Goal: Use online tool/utility

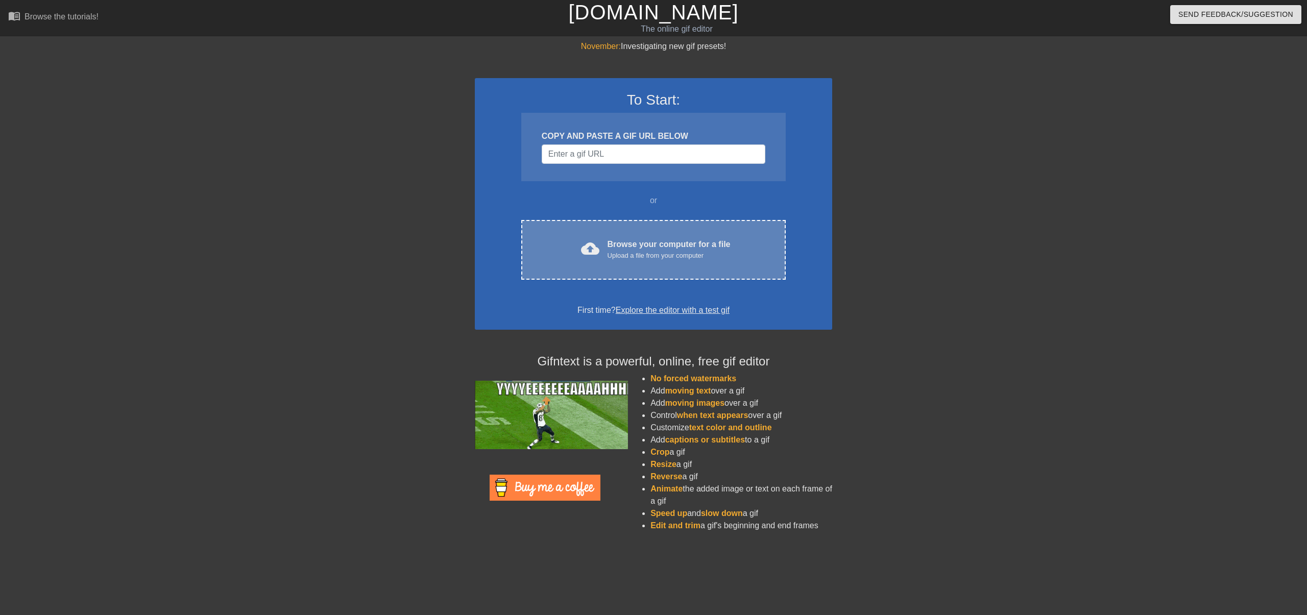
click at [598, 248] on span "cloud_upload" at bounding box center [590, 248] width 18 height 18
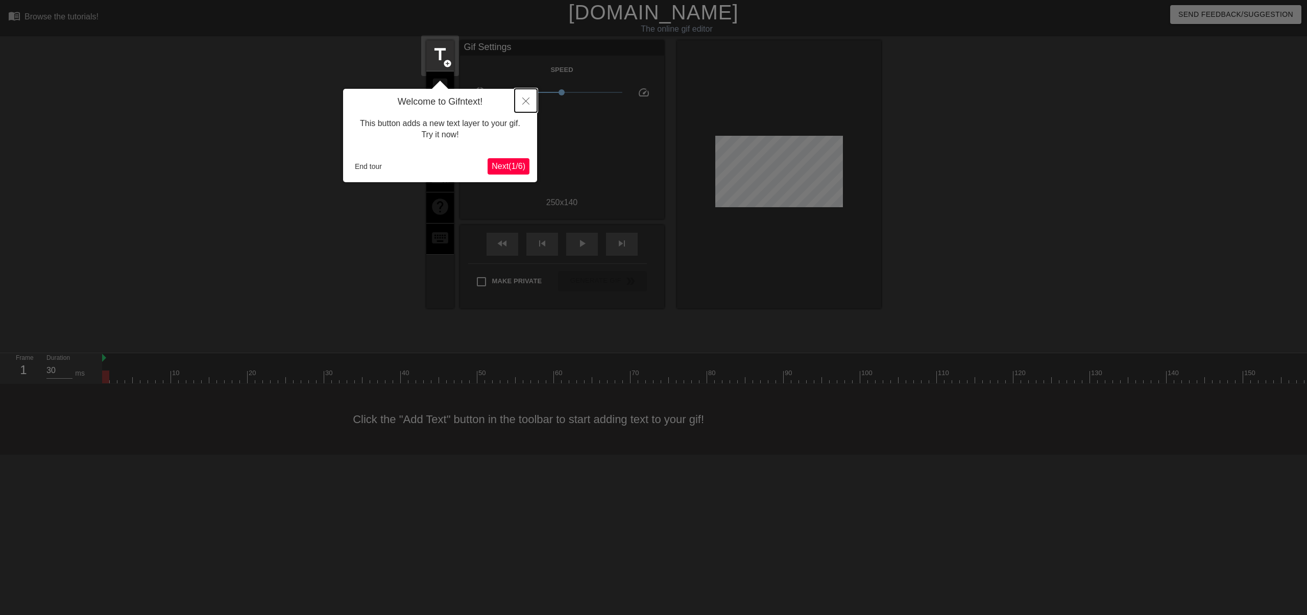
click at [521, 101] on button "Close" at bounding box center [526, 100] width 22 height 23
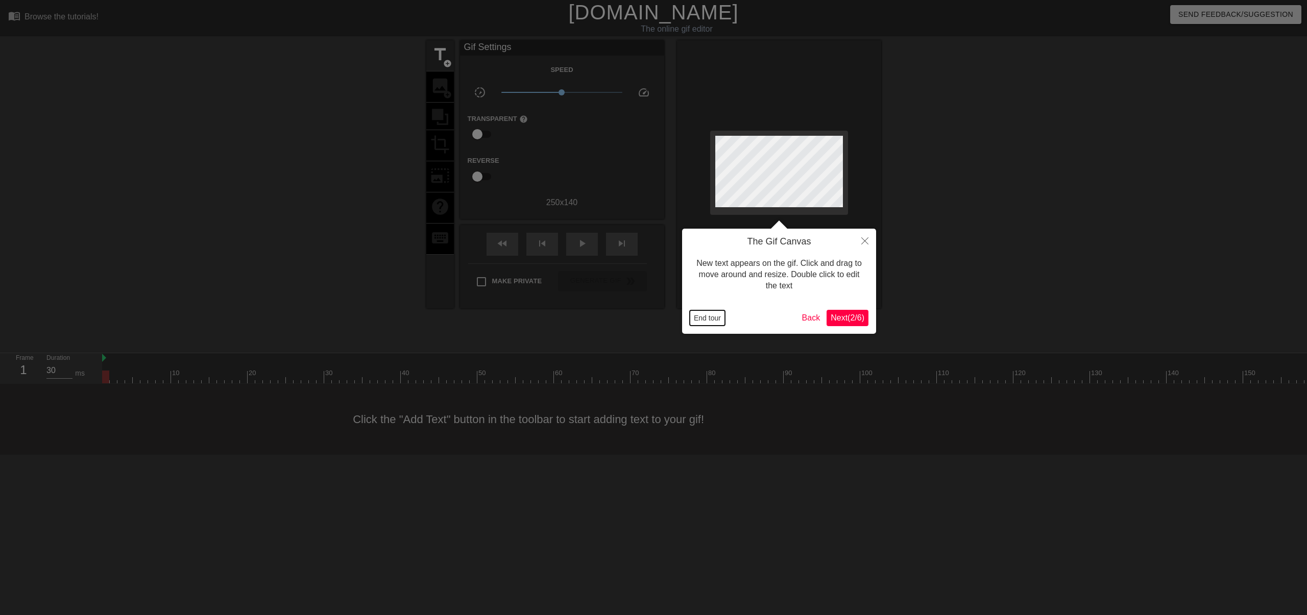
click at [701, 320] on button "End tour" at bounding box center [707, 317] width 35 height 15
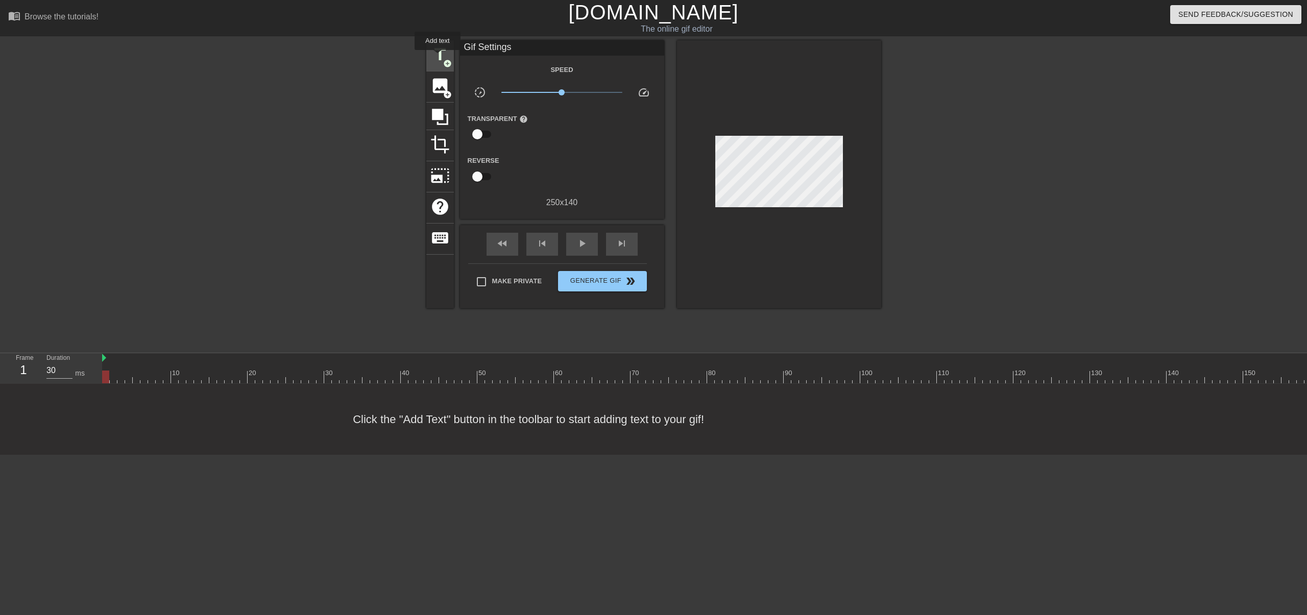
click at [438, 57] on span "title" at bounding box center [439, 54] width 19 height 19
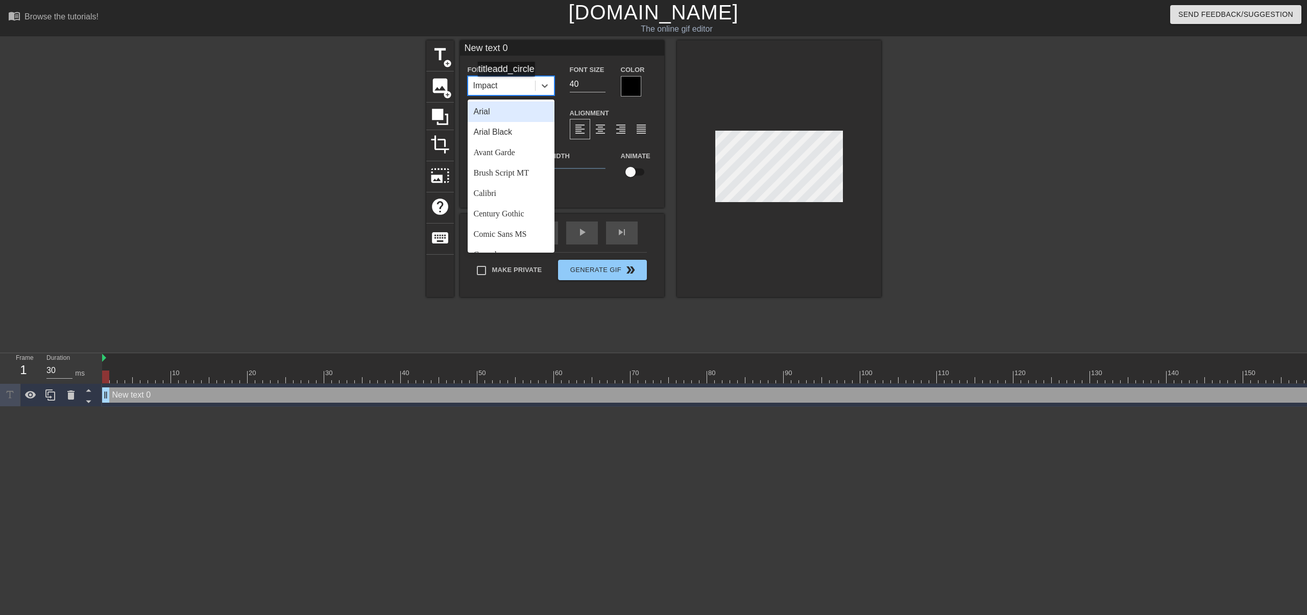
click at [511, 87] on div "Impact" at bounding box center [501, 86] width 67 height 18
click at [503, 153] on div "Avant Garde" at bounding box center [511, 152] width 87 height 20
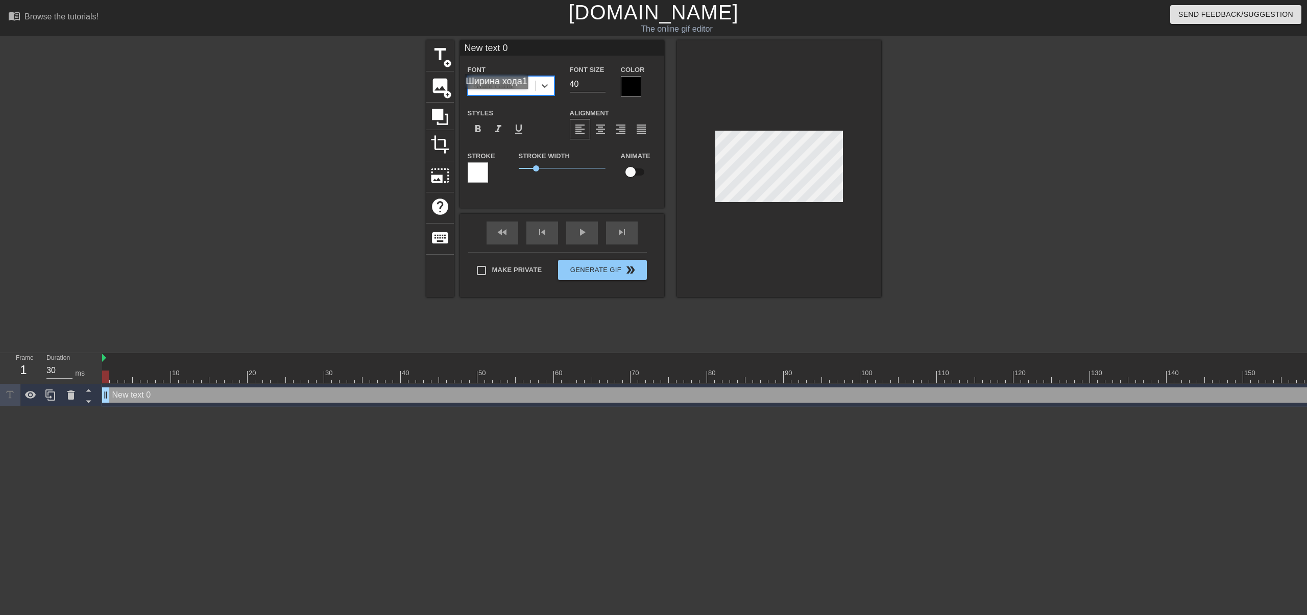
click at [501, 86] on div "Avant Garde" at bounding box center [493, 86] width 41 height 12
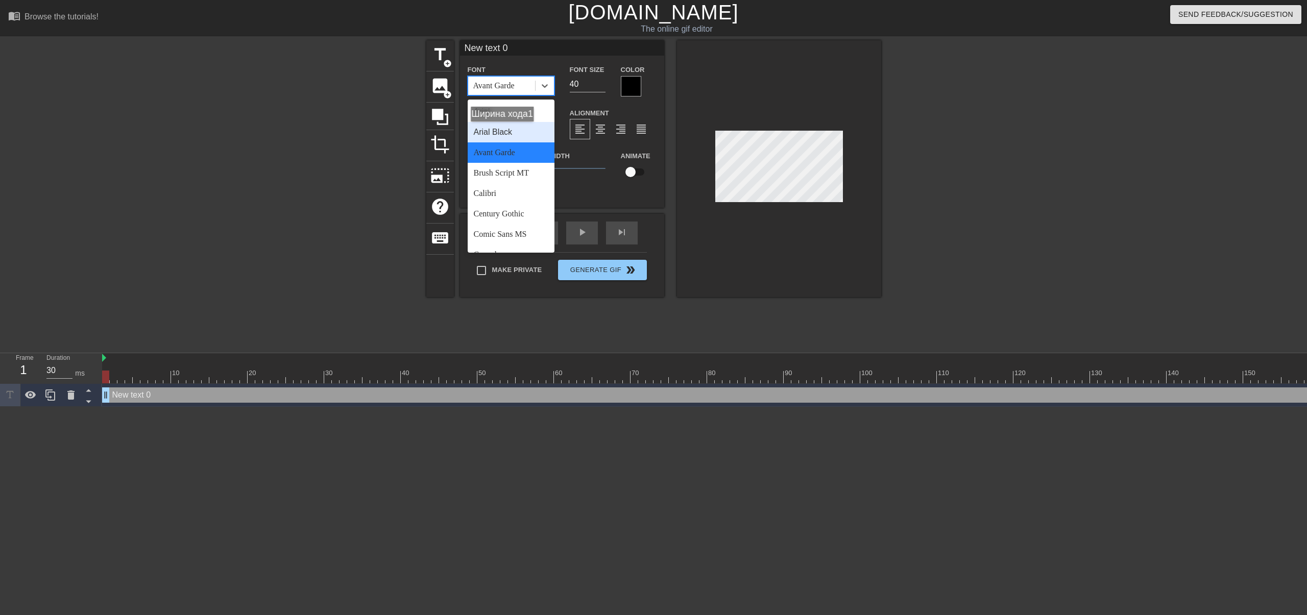
click at [507, 133] on div "Arial Black" at bounding box center [511, 132] width 87 height 20
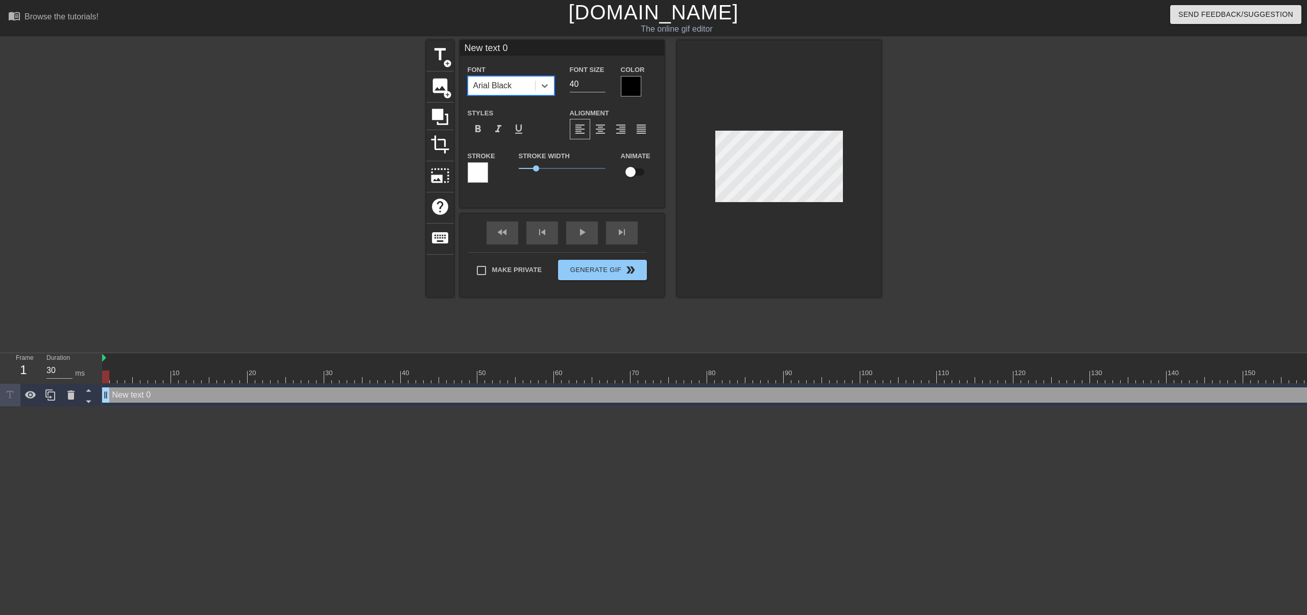
click at [496, 85] on div "Arial Black" at bounding box center [492, 86] width 39 height 12
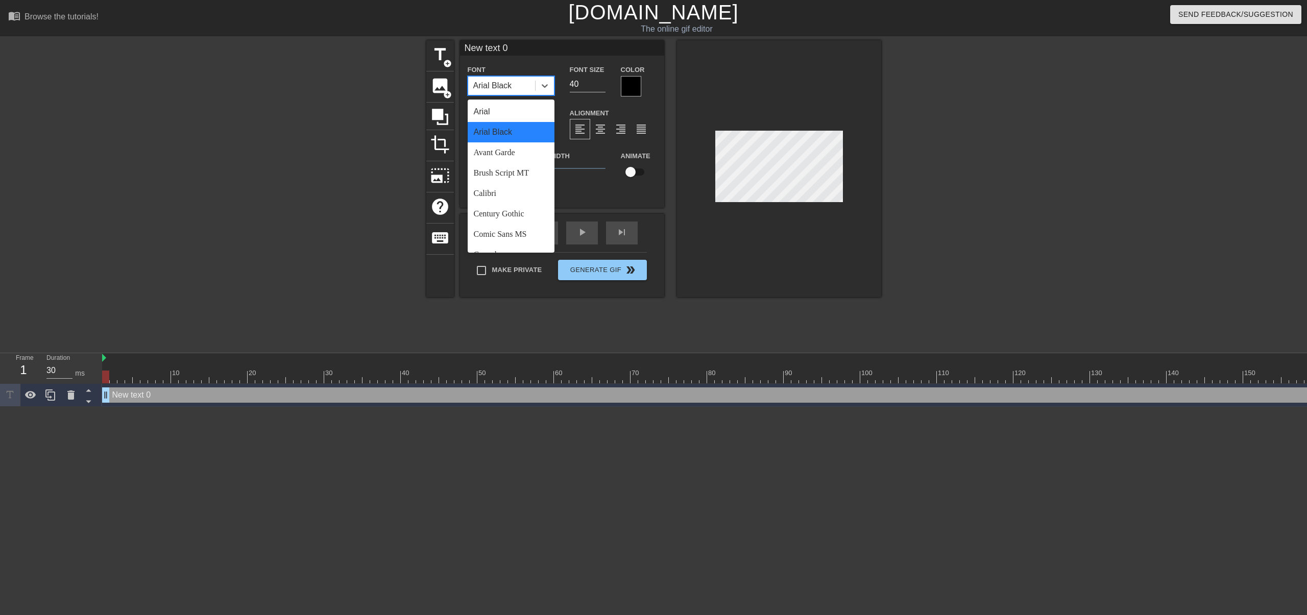
click at [495, 113] on div "Arial" at bounding box center [511, 112] width 87 height 20
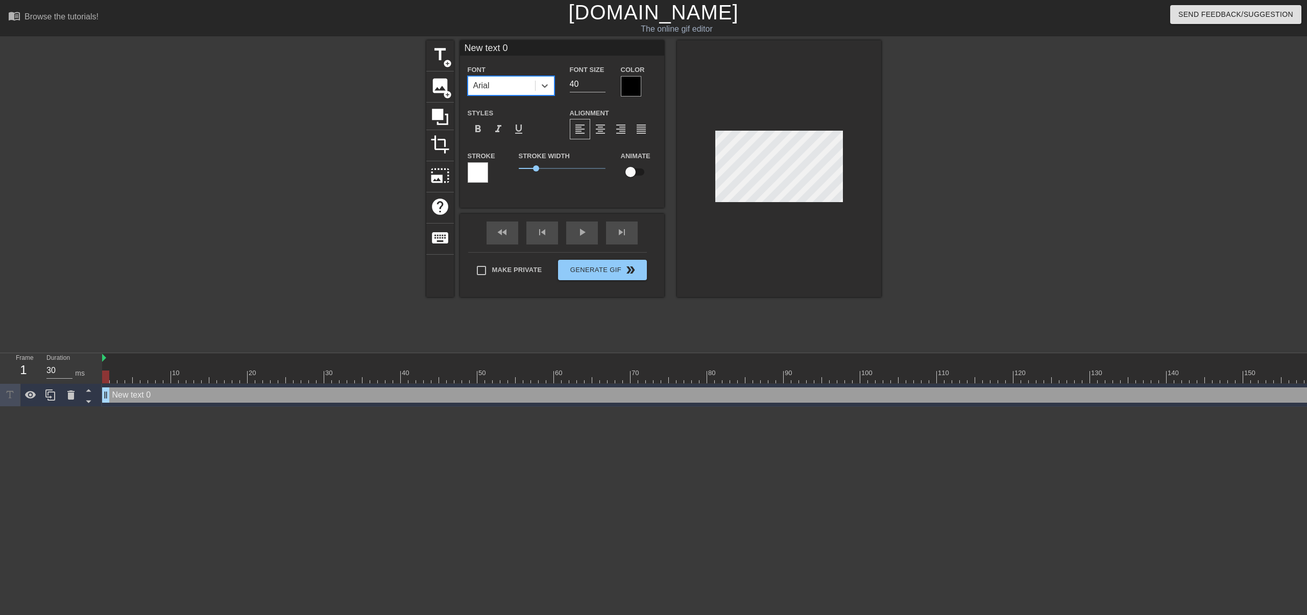
click at [494, 82] on div "Arial" at bounding box center [501, 86] width 67 height 18
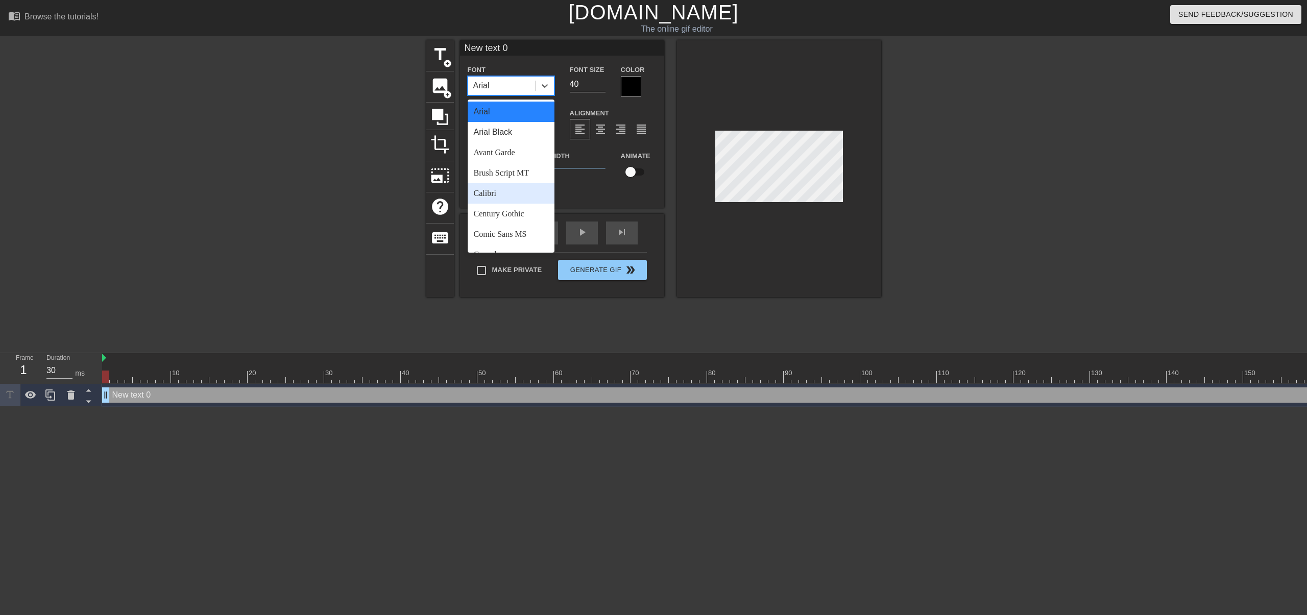
click at [503, 186] on div "Calibri" at bounding box center [511, 193] width 87 height 20
click at [495, 84] on div "Calibri" at bounding box center [501, 86] width 67 height 18
click at [508, 164] on div "Lucida Sans Unicode" at bounding box center [511, 152] width 87 height 33
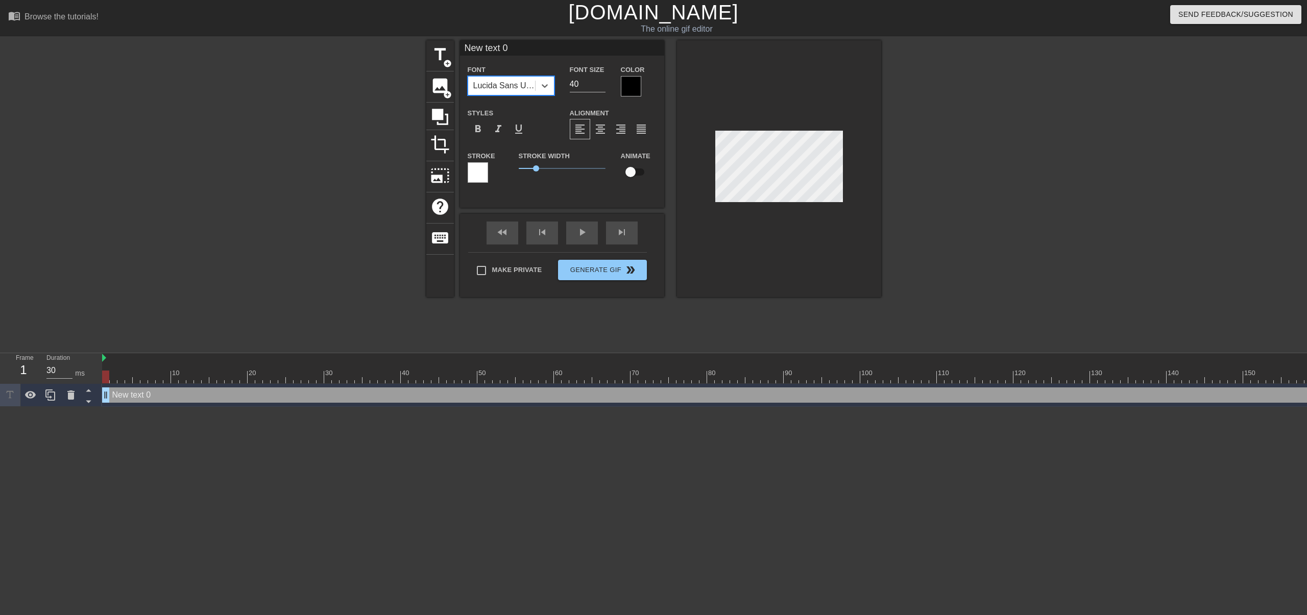
click at [501, 90] on div "Lucida Sans Unicode" at bounding box center [504, 86] width 63 height 12
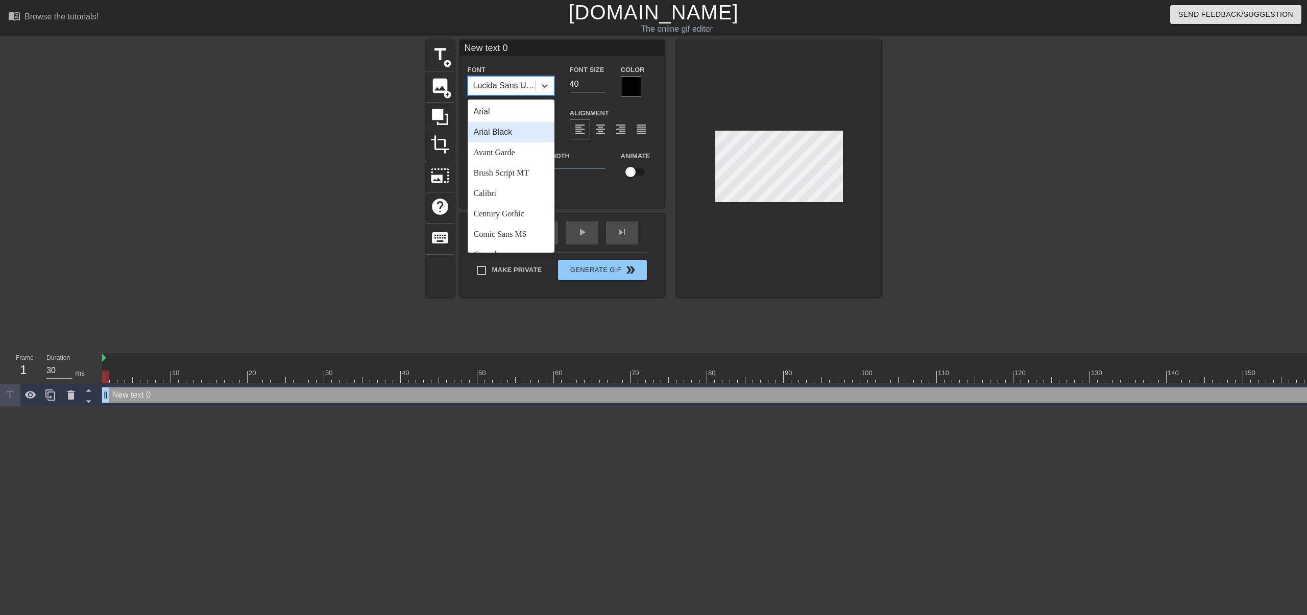
click at [499, 137] on div "Arial Black" at bounding box center [511, 132] width 87 height 20
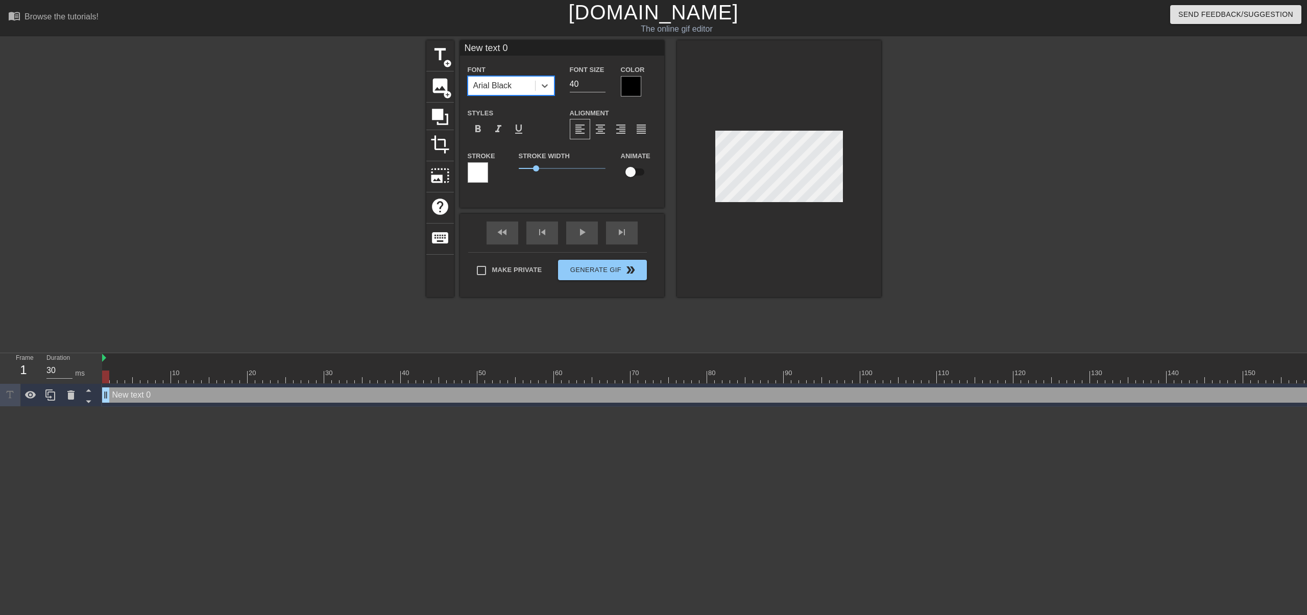
click at [630, 87] on div at bounding box center [631, 86] width 20 height 20
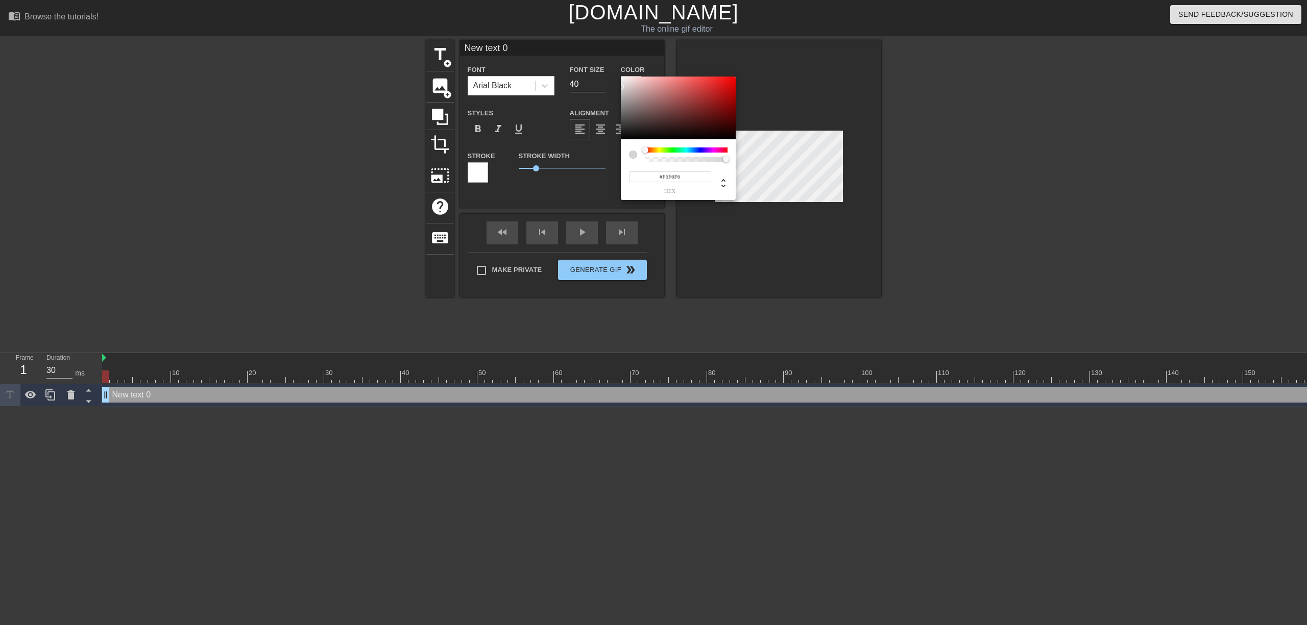
type input "#FFFFFF"
drag, startPoint x: 641, startPoint y: 109, endPoint x: 609, endPoint y: 70, distance: 50.7
click at [609, 70] on div "#FFFFFF hex" at bounding box center [653, 312] width 1307 height 625
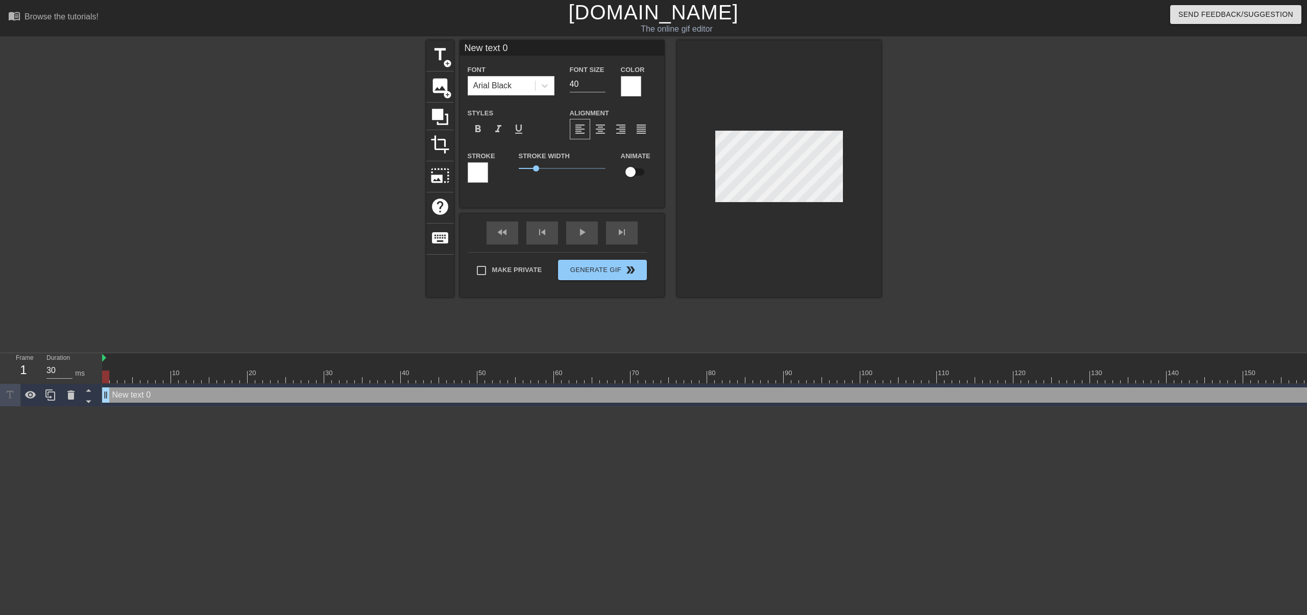
scroll to position [1, 3]
type input "New 0"
type textarea "New 0"
type input "New"
type textarea "New"
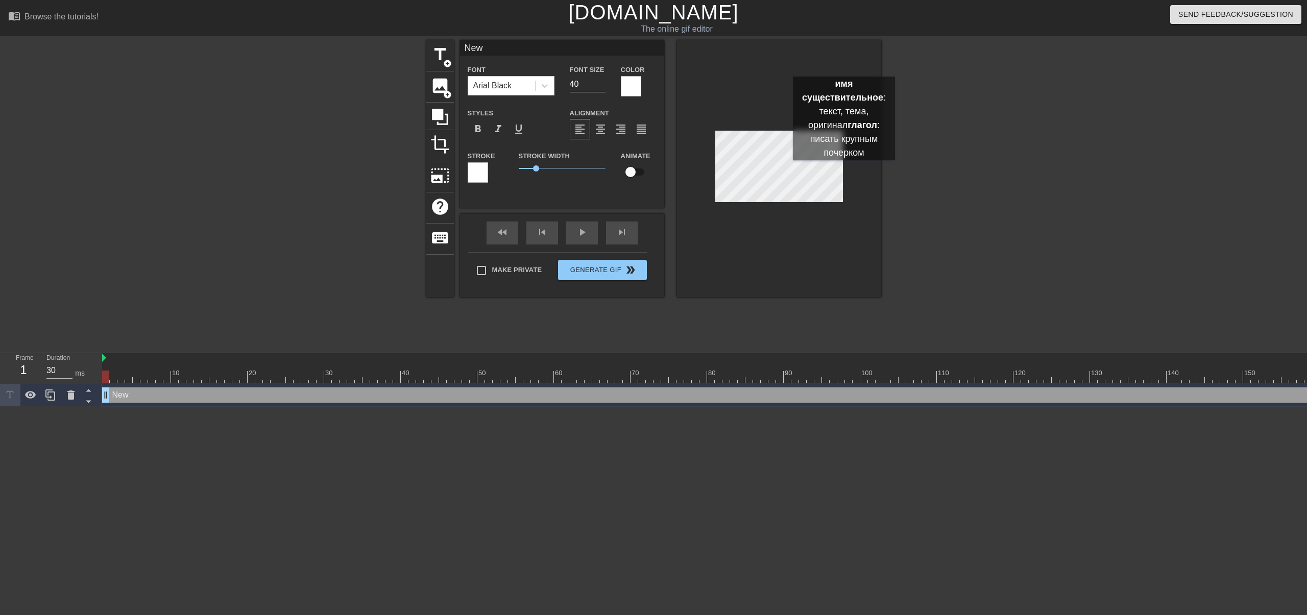
type input "New"
type textarea "New"
type input "New"
type textarea "New"
type input "Ne"
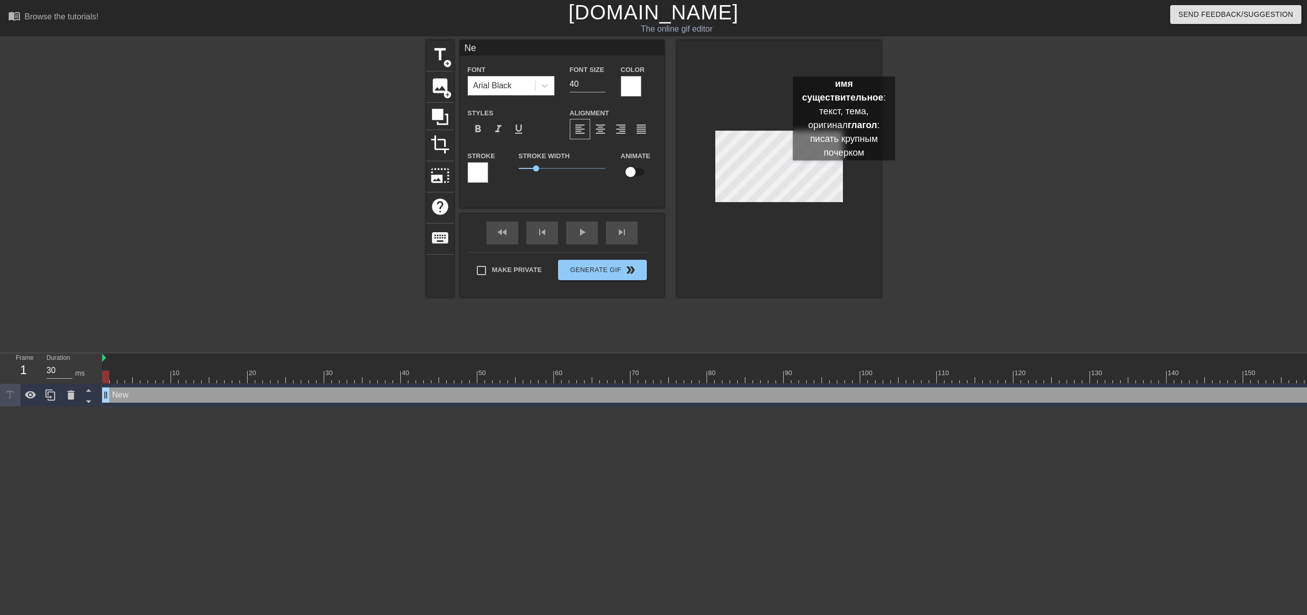
type textarea "Ne"
type input "N"
type textarea "N"
type input "к"
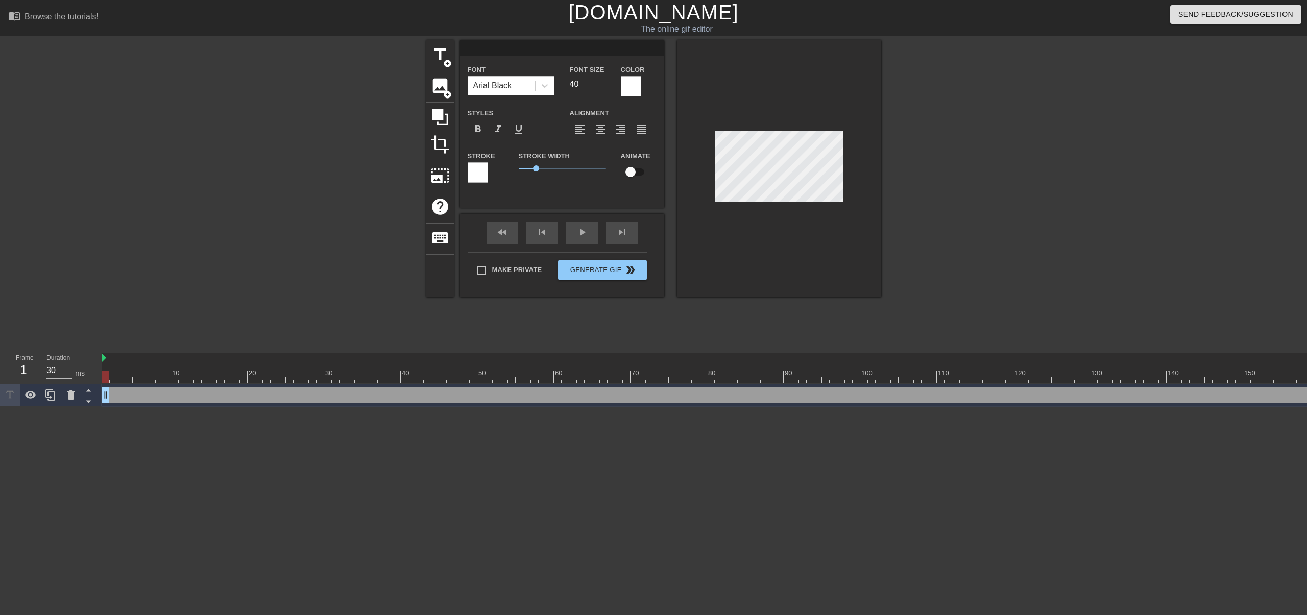
type textarea "к"
type input "ка"
type textarea "ка"
type input "кар"
type textarea "кар"
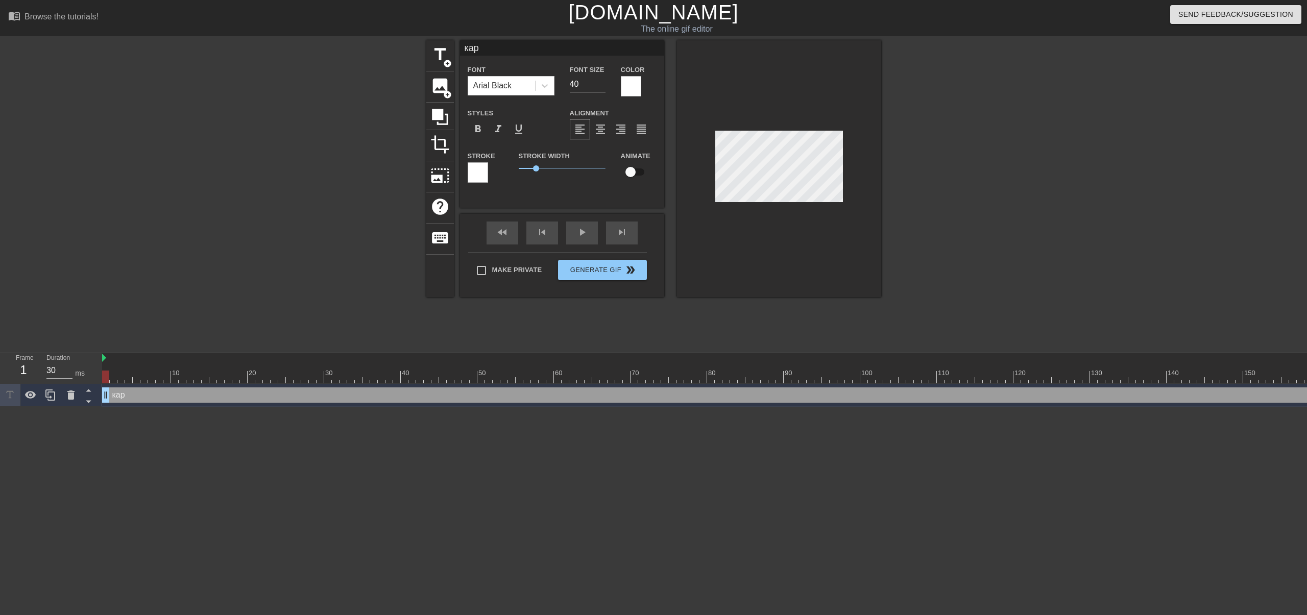
type input "карк"
type textarea "карк"
type input "кар"
type textarea "кар"
type input "кара"
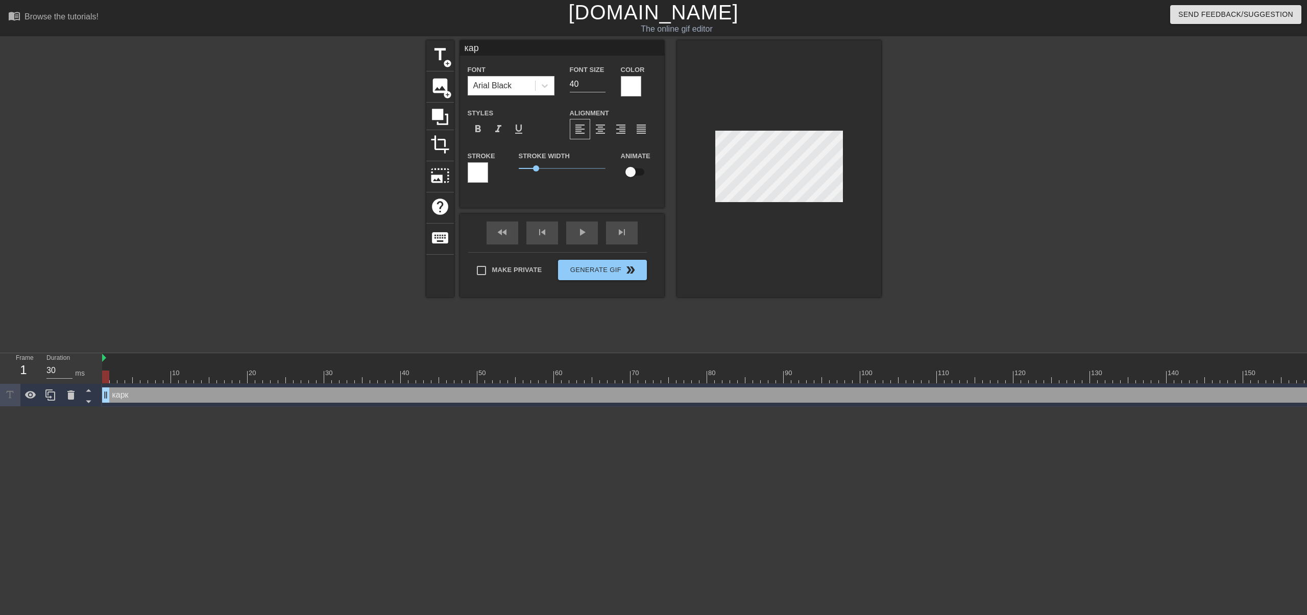
type textarea "кара"
type input "карак"
type textarea "карак"
type input "карак"
type textarea "карак т"
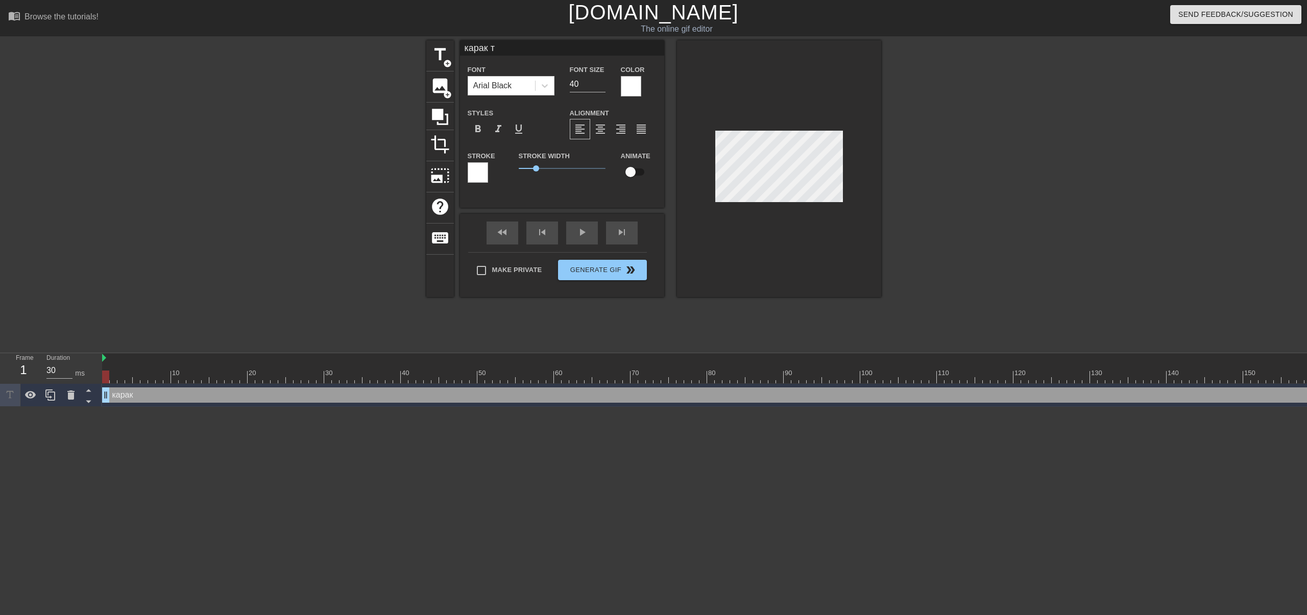
type input "карак те"
type textarea "карак те"
type input "карак тес"
type textarea "карак тес"
type input "карак тест"
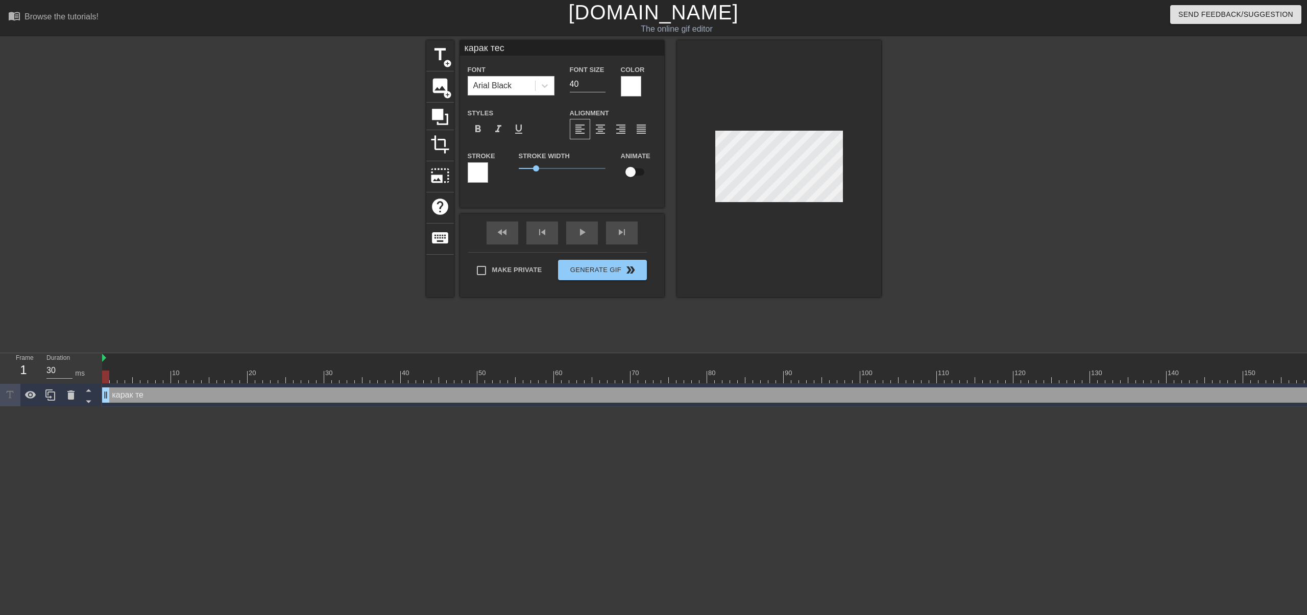
type textarea "карак тест"
type input "карак тестн"
type textarea "карак тестн"
type input "карак тестне"
type textarea "карак тестне"
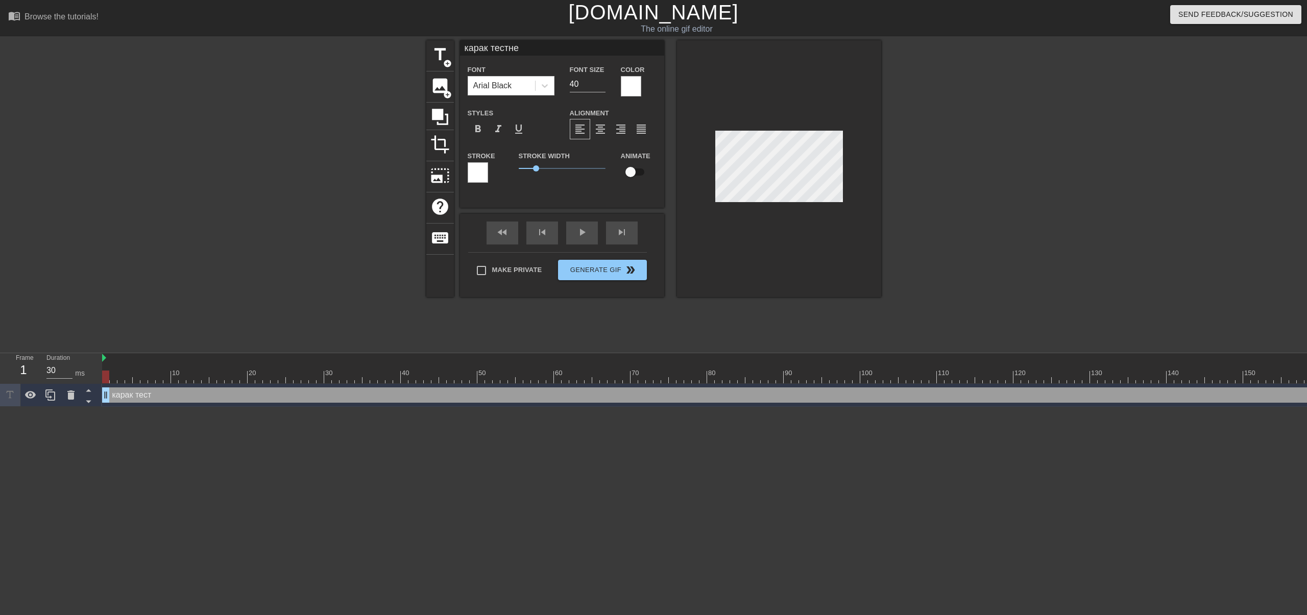
scroll to position [1, 3]
type input "карак тестнет"
type textarea "карак тестнет"
click at [583, 85] on input "40" at bounding box center [588, 84] width 36 height 16
type input "4"
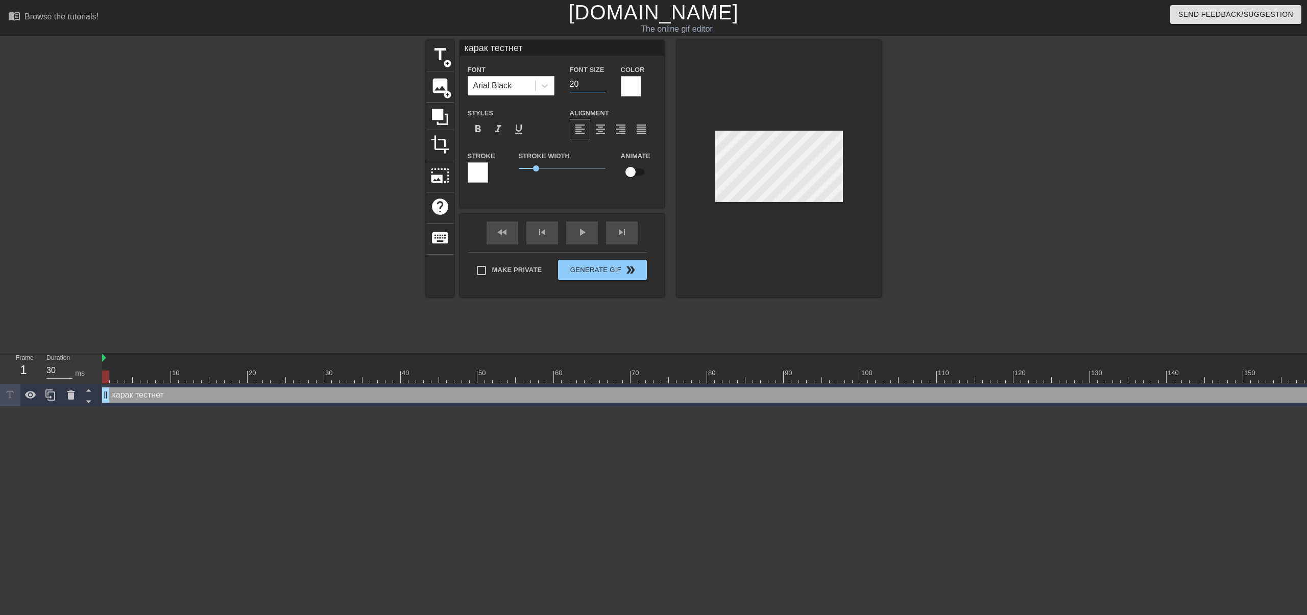
type input "20"
click at [817, 251] on div at bounding box center [779, 168] width 204 height 257
click at [511, 90] on div "Arial Black" at bounding box center [492, 86] width 39 height 12
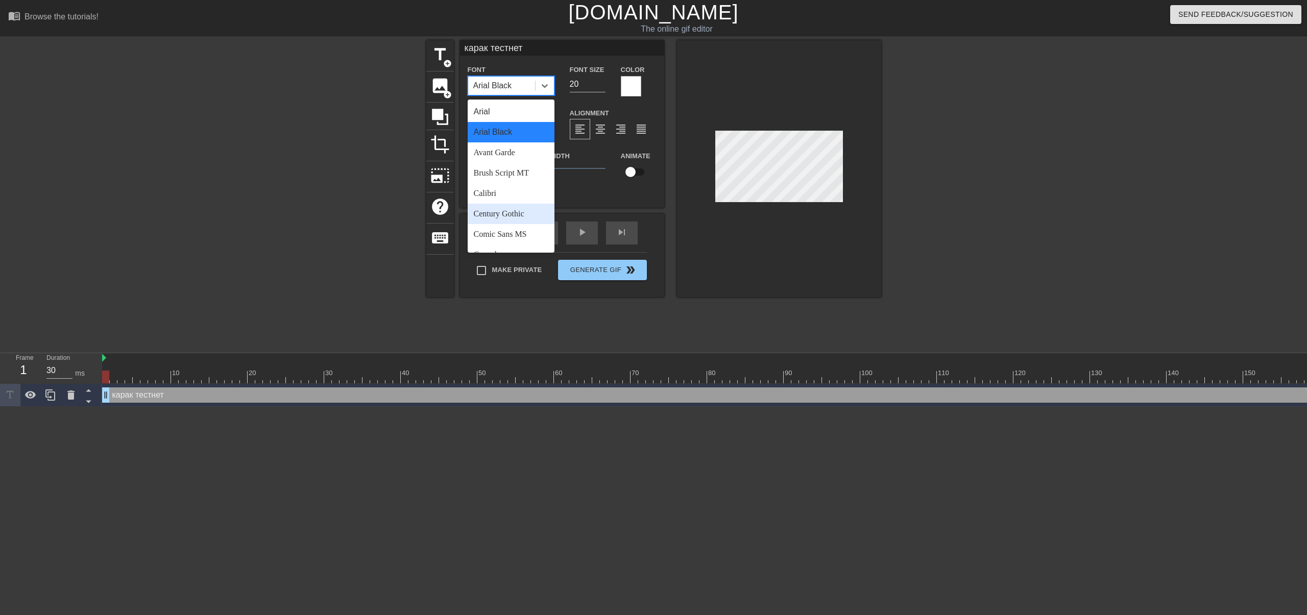
click at [508, 211] on div "Century Gothic" at bounding box center [511, 214] width 87 height 20
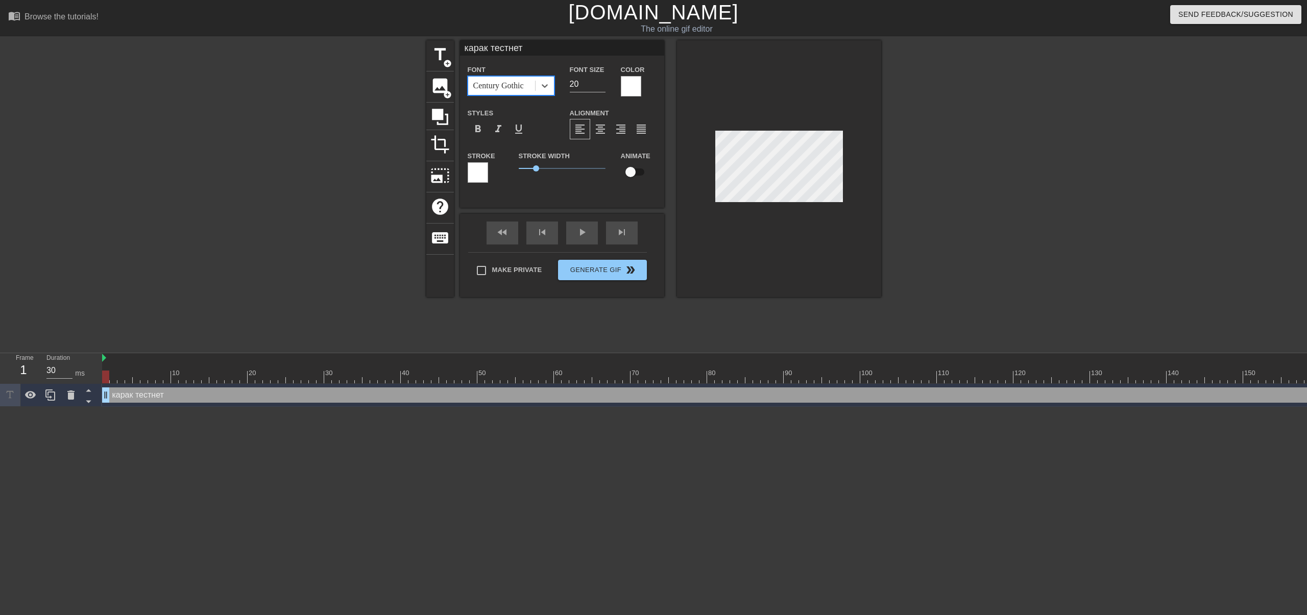
click at [497, 84] on div "Century Gothic" at bounding box center [498, 86] width 51 height 12
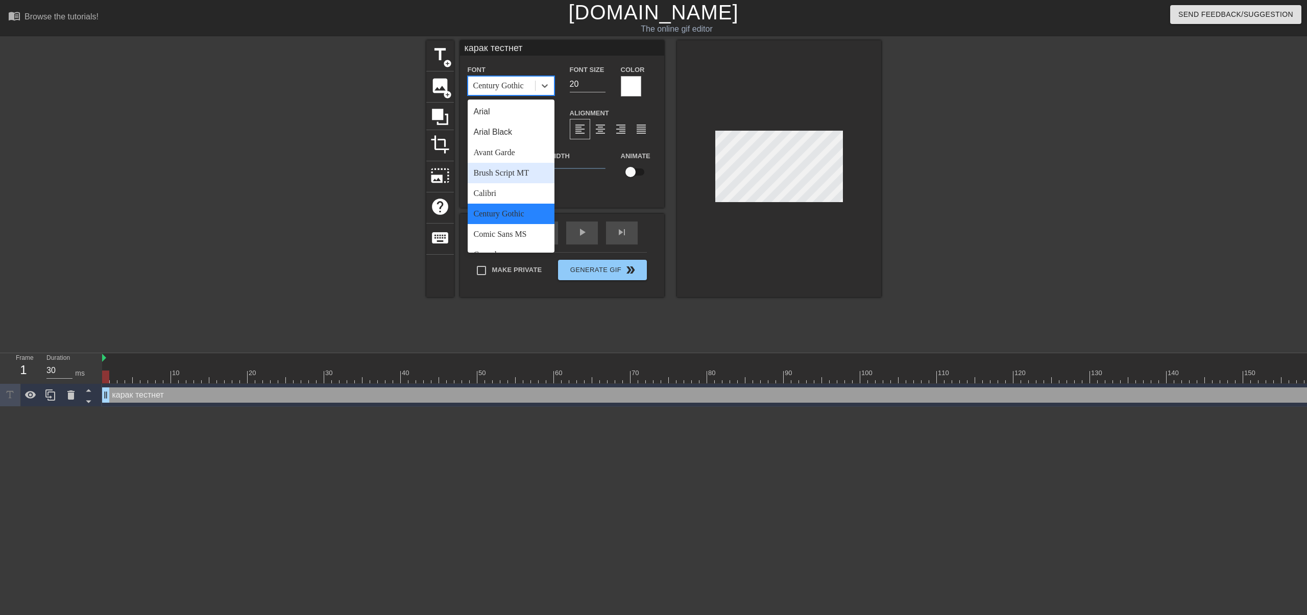
scroll to position [366, 0]
click at [497, 235] on div "Verdana" at bounding box center [511, 240] width 87 height 20
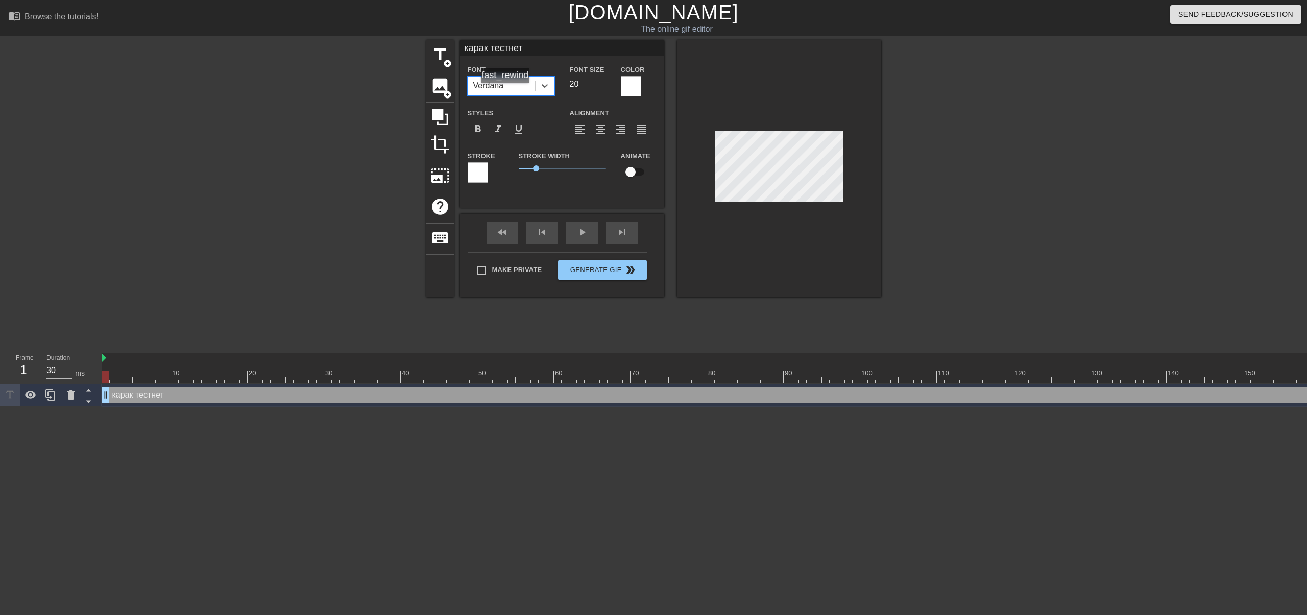
click at [506, 92] on div "Verdana" at bounding box center [501, 86] width 67 height 18
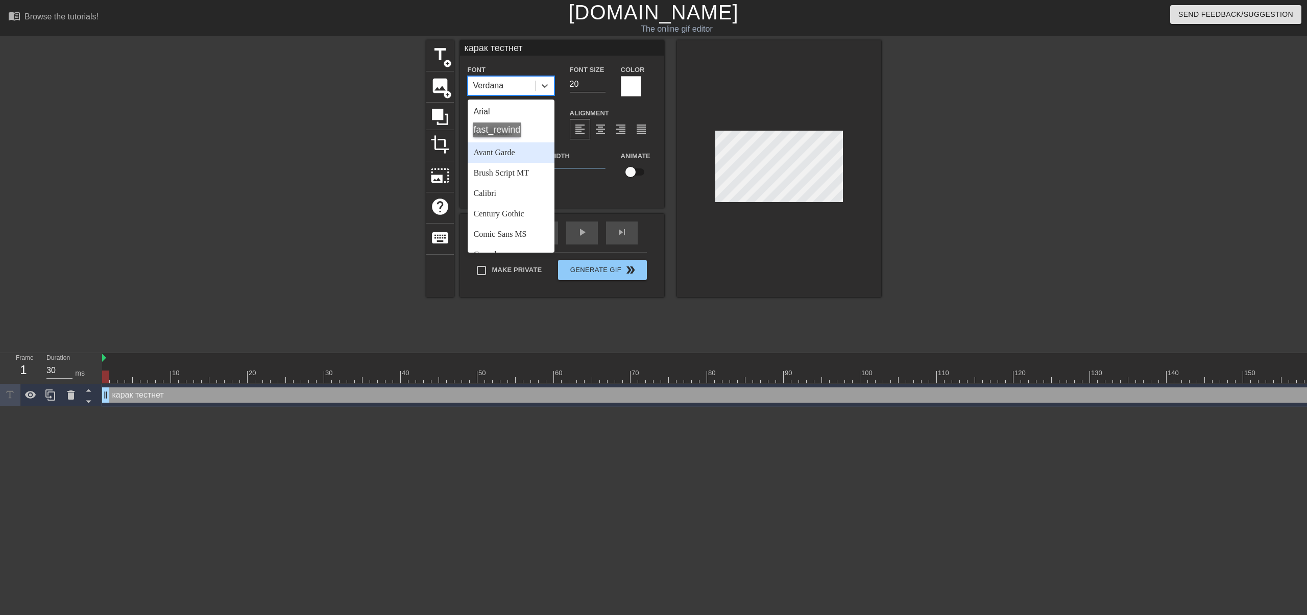
click at [501, 150] on div "Avant Garde" at bounding box center [511, 152] width 87 height 20
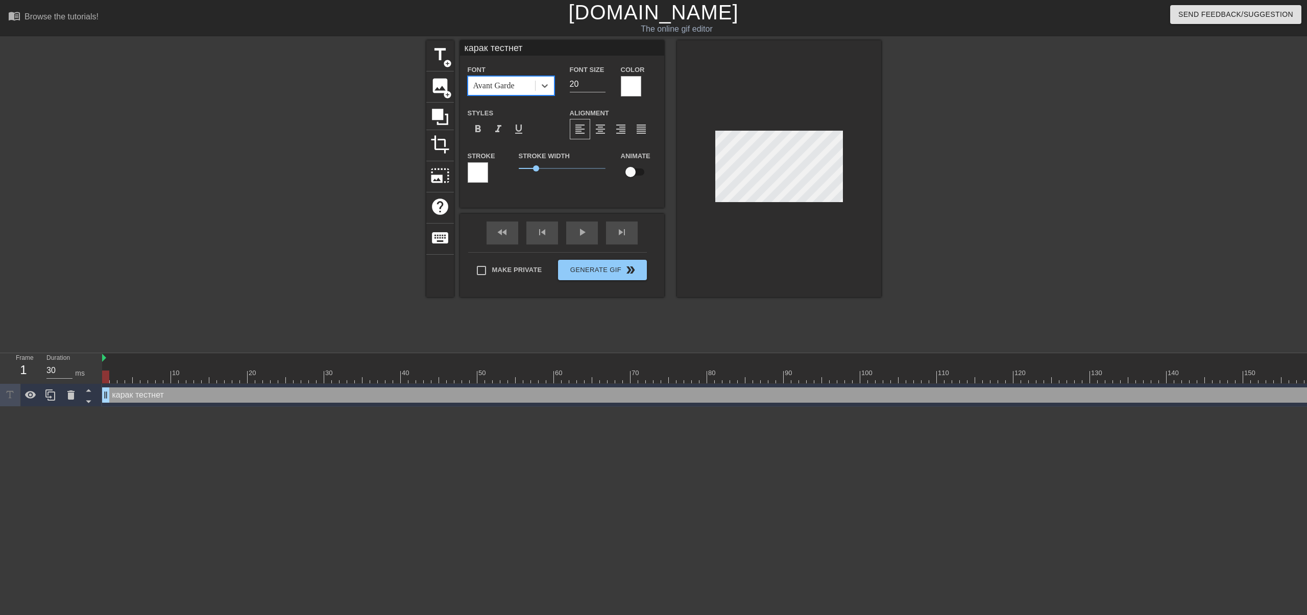
click at [492, 80] on div "Avant Garde" at bounding box center [493, 86] width 41 height 12
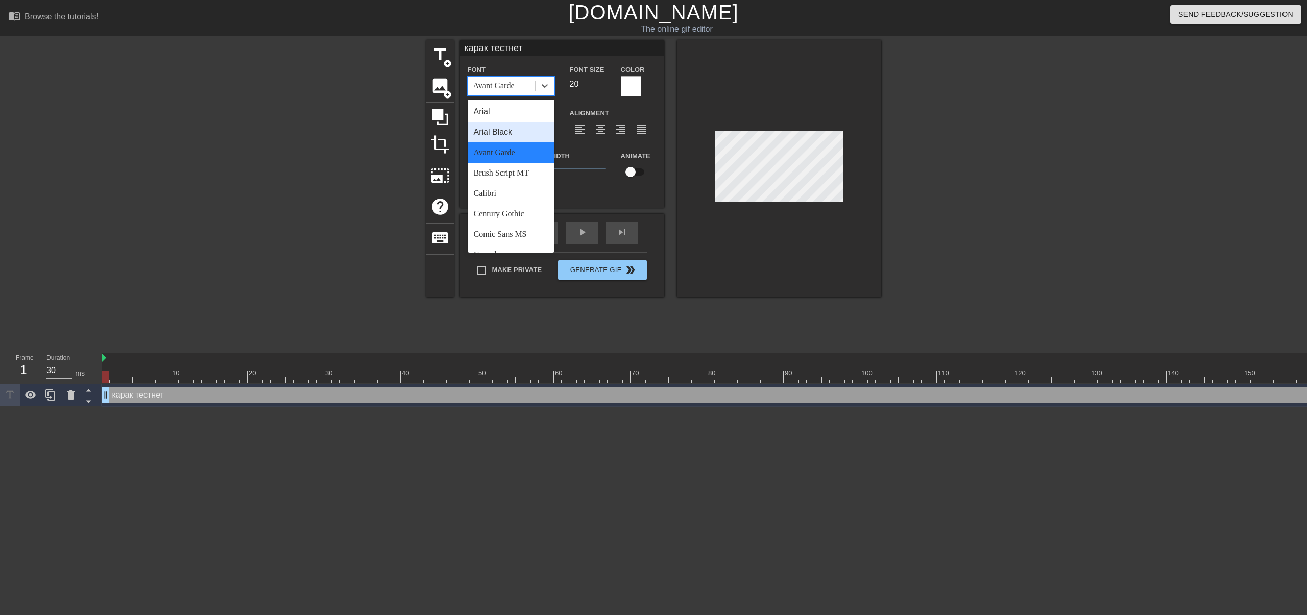
click at [500, 129] on div "Arial Black" at bounding box center [511, 132] width 87 height 20
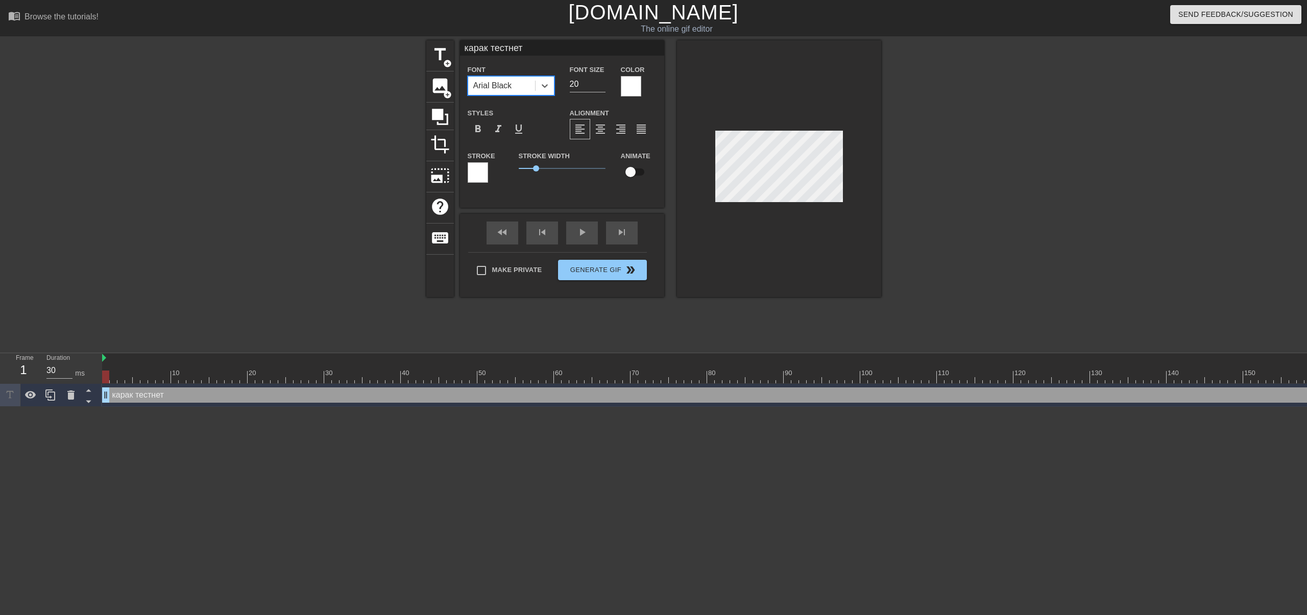
click at [497, 83] on div "Arial Black" at bounding box center [492, 86] width 39 height 12
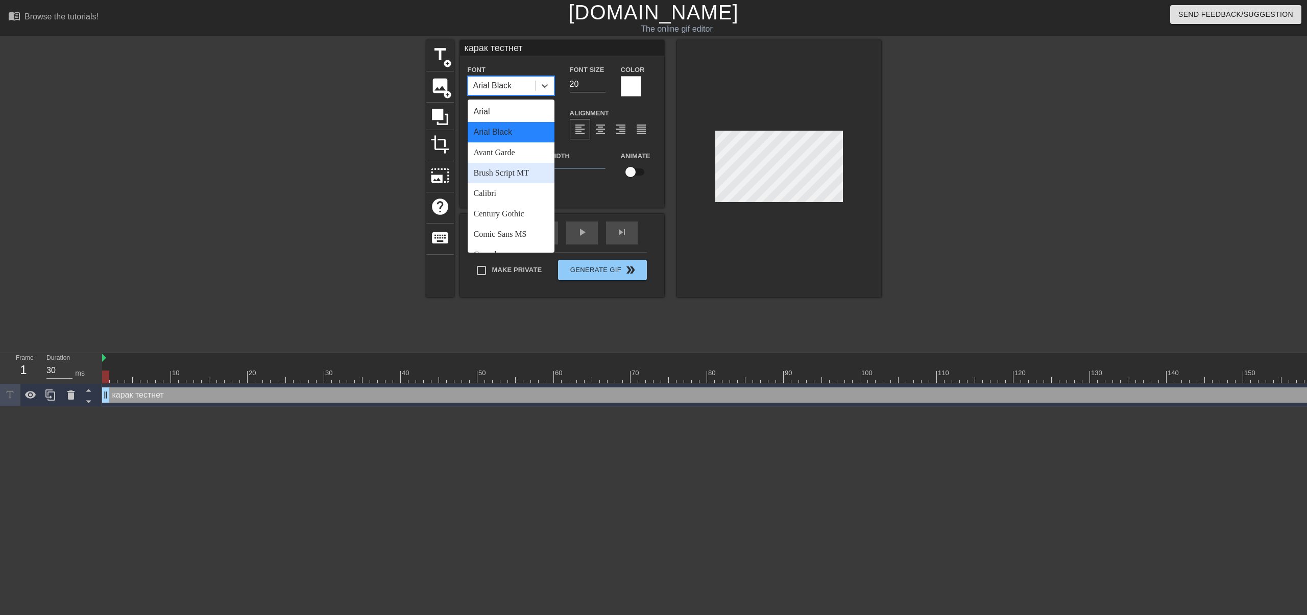
click at [503, 175] on div "Brush Script MT" at bounding box center [511, 173] width 87 height 20
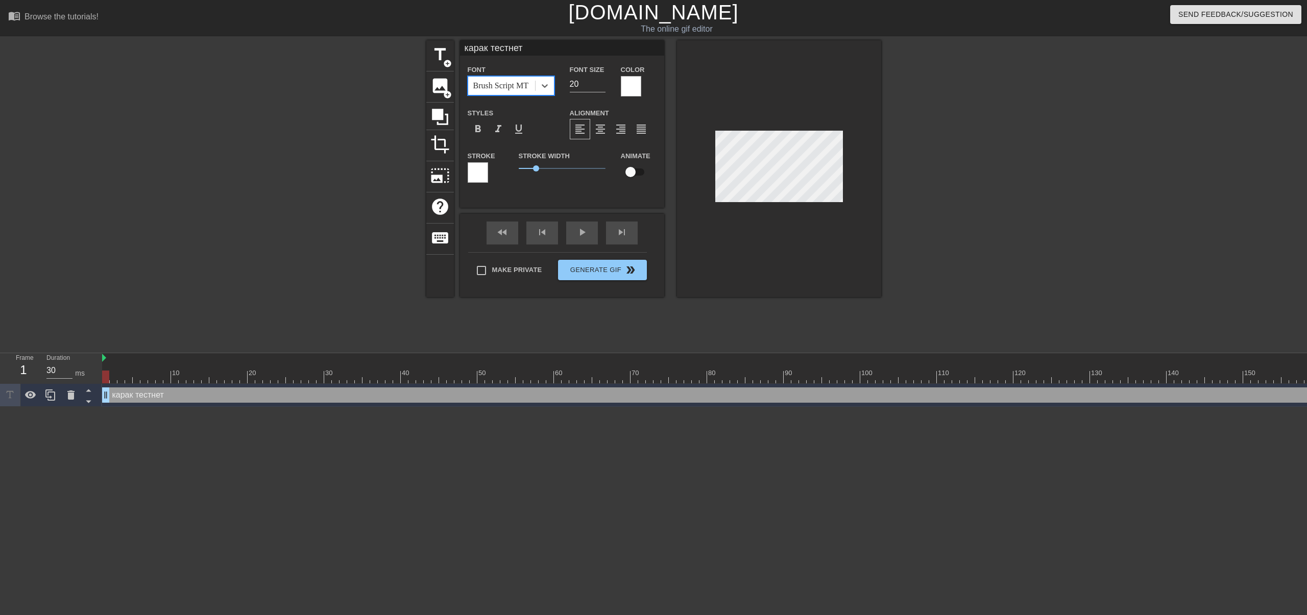
click at [498, 82] on div "Brush Script MT" at bounding box center [500, 86] width 55 height 12
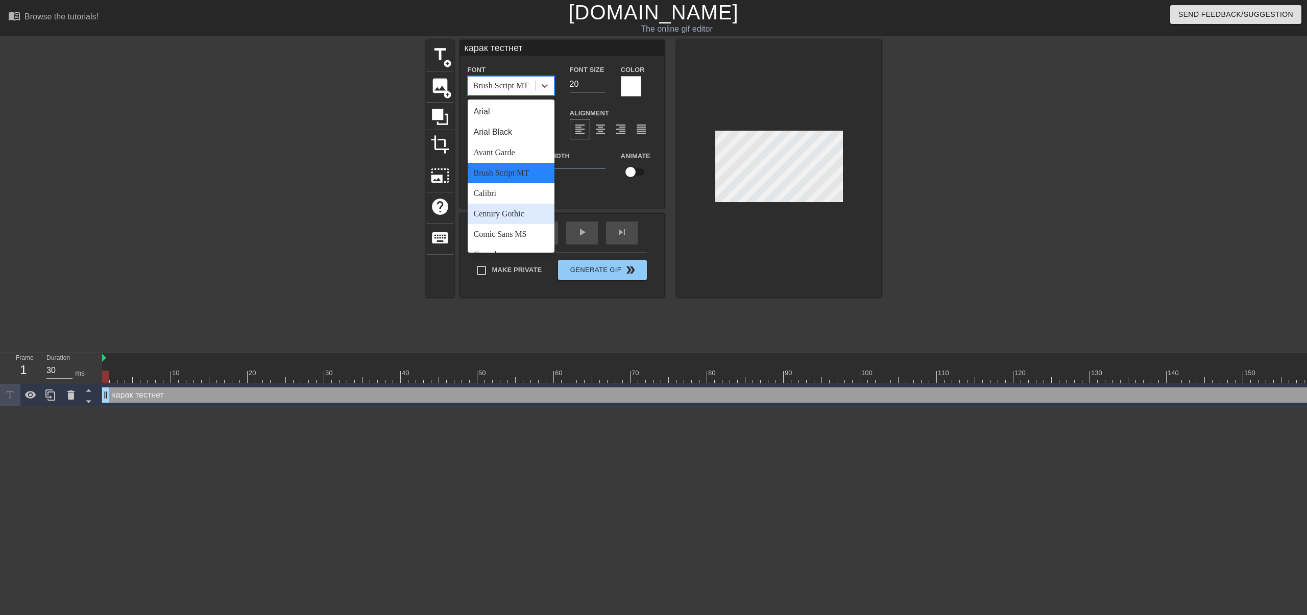
click at [506, 215] on div "Century Gothic" at bounding box center [511, 214] width 87 height 20
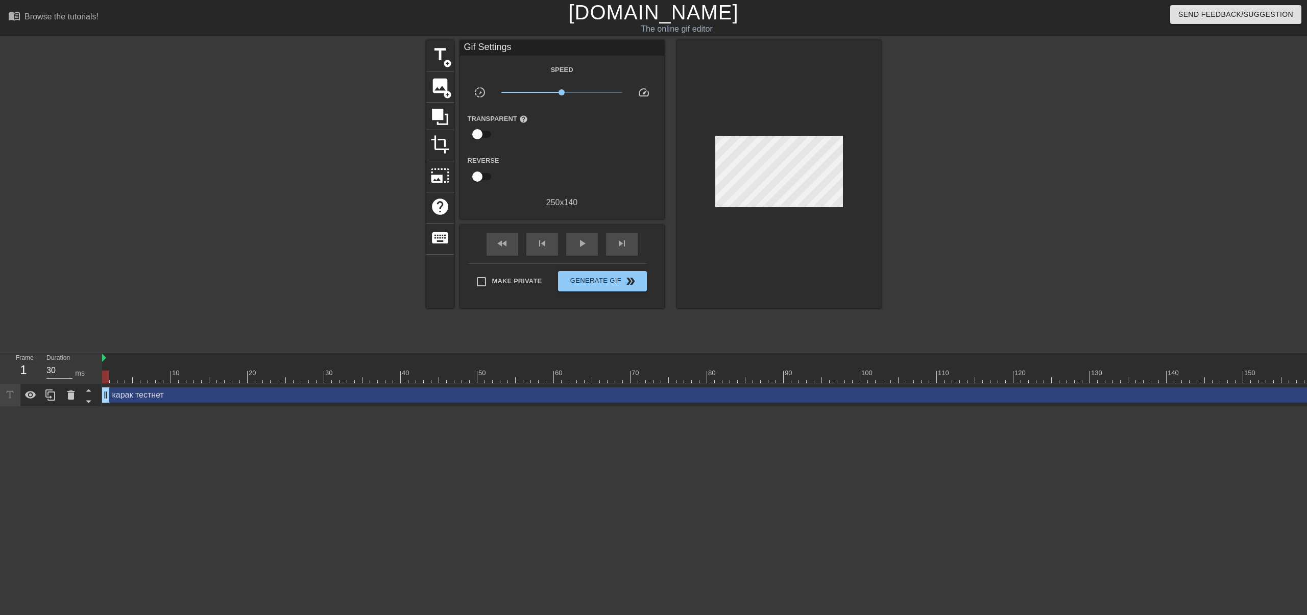
click at [820, 276] on div at bounding box center [779, 174] width 204 height 268
click at [607, 279] on span "Generate Gif double_arrow" at bounding box center [602, 281] width 80 height 12
